Goal: Transaction & Acquisition: Purchase product/service

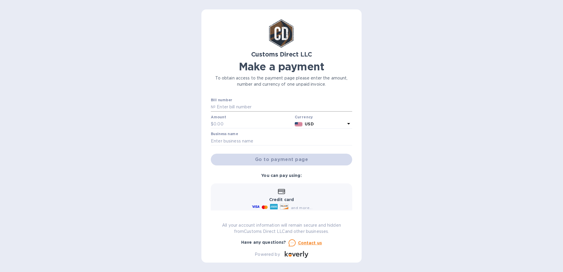
click at [226, 107] on input "text" at bounding box center [283, 107] width 137 height 9
type input "B00056004"
click at [225, 123] on input "text" at bounding box center [252, 124] width 79 height 9
type input "140"
click at [224, 140] on input "text" at bounding box center [281, 141] width 141 height 9
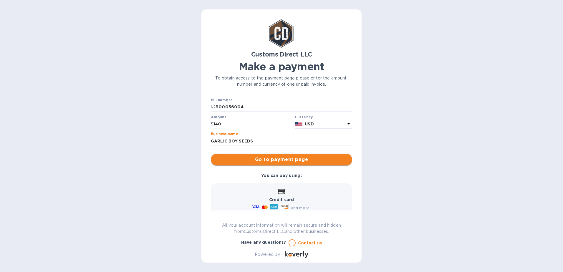
type input "GARLIC BOY SEEDS"
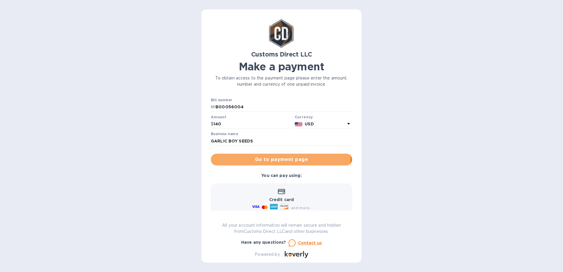
click at [249, 157] on span "Go to payment page" at bounding box center [281, 159] width 132 height 7
